Goal: Task Accomplishment & Management: Use online tool/utility

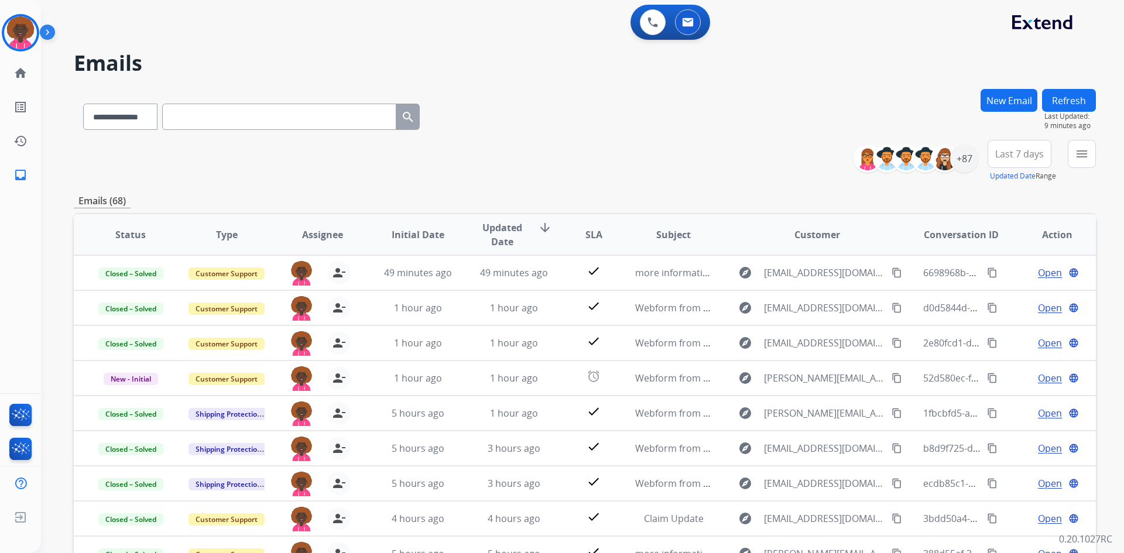
select select "**********"
click at [29, 31] on img at bounding box center [20, 32] width 33 height 33
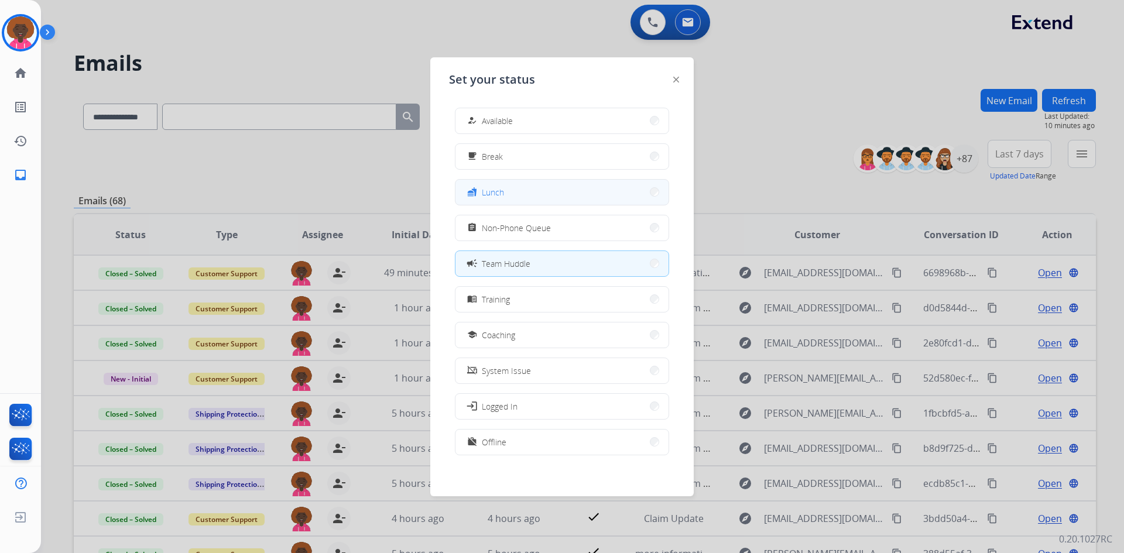
click at [531, 196] on button "fastfood Lunch" at bounding box center [562, 192] width 213 height 25
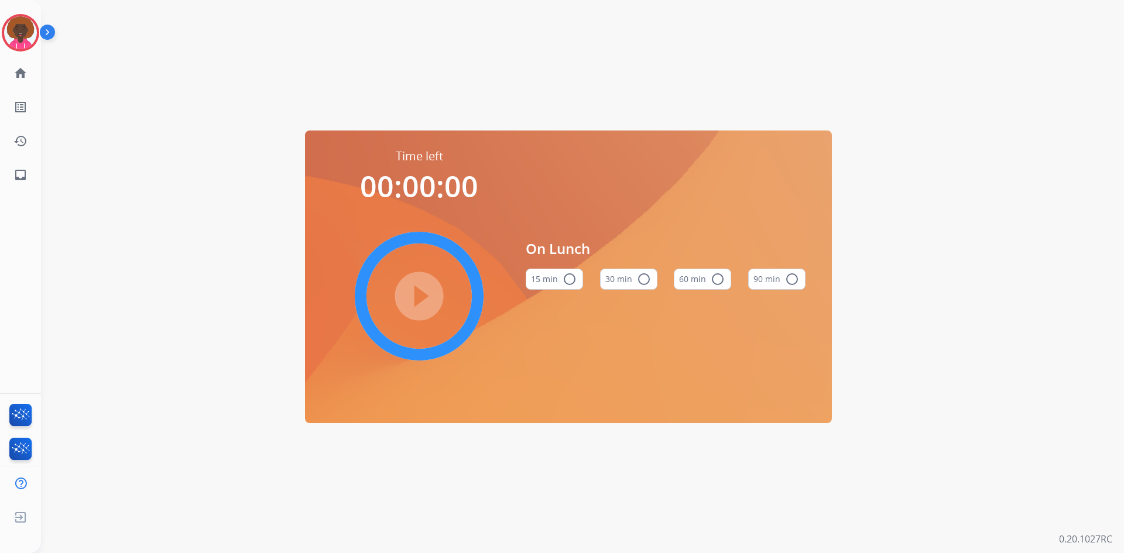
drag, startPoint x: 709, startPoint y: 296, endPoint x: 728, endPoint y: 281, distance: 24.1
click at [713, 293] on div "60 min radio_button_unchecked" at bounding box center [702, 279] width 57 height 40
click at [728, 281] on button "60 min radio_button_unchecked" at bounding box center [702, 279] width 57 height 21
click at [426, 290] on mat-icon "play_circle_filled" at bounding box center [419, 296] width 14 height 14
